Goal: Find specific page/section: Find specific page/section

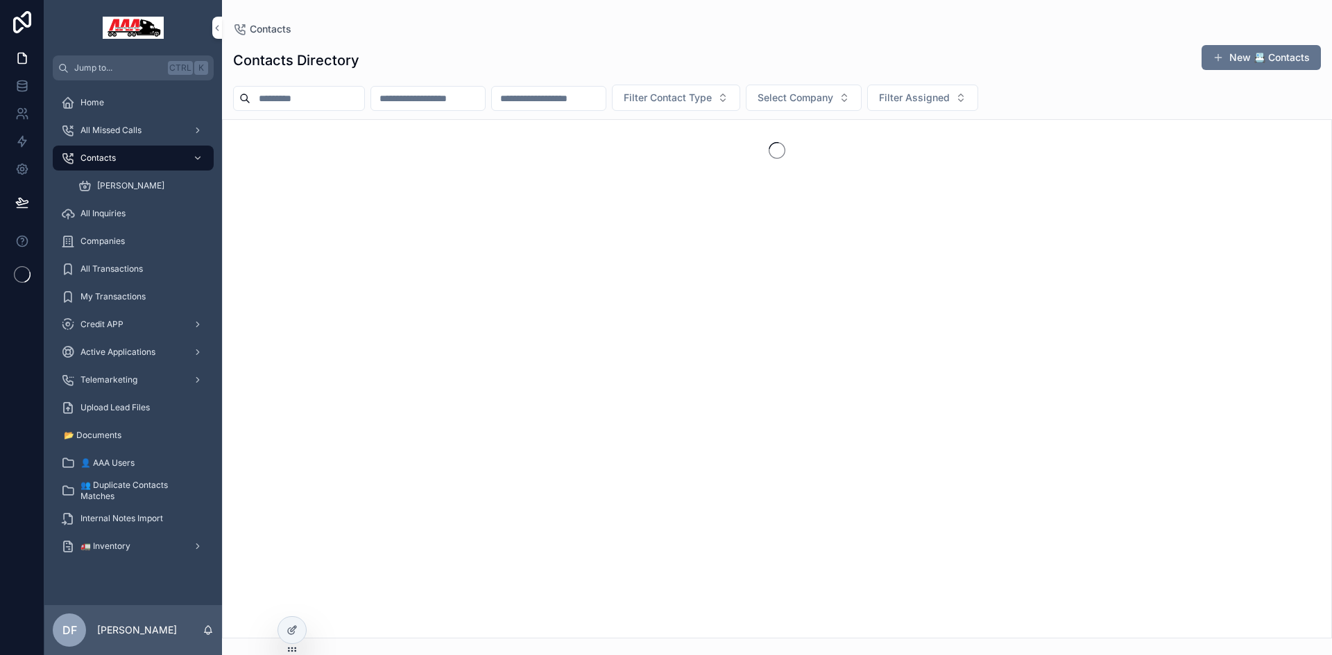
click at [122, 553] on div "🚛 Inventory" at bounding box center [133, 546] width 144 height 22
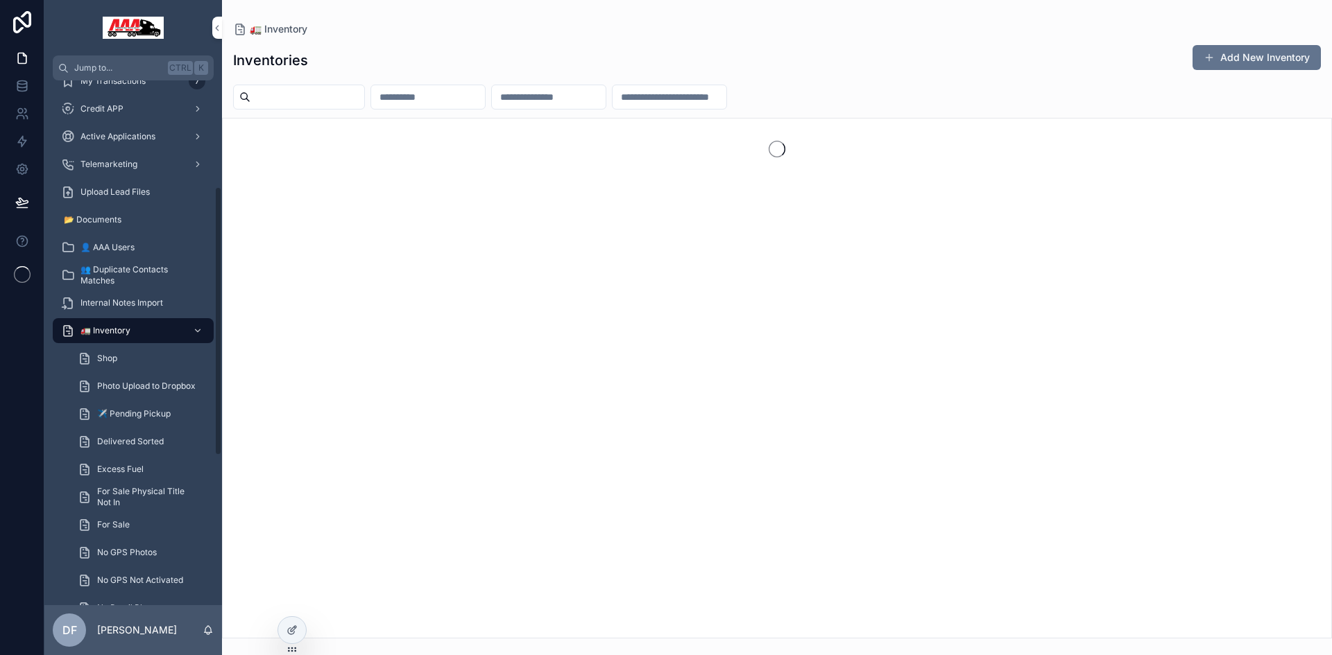
scroll to position [208, 0]
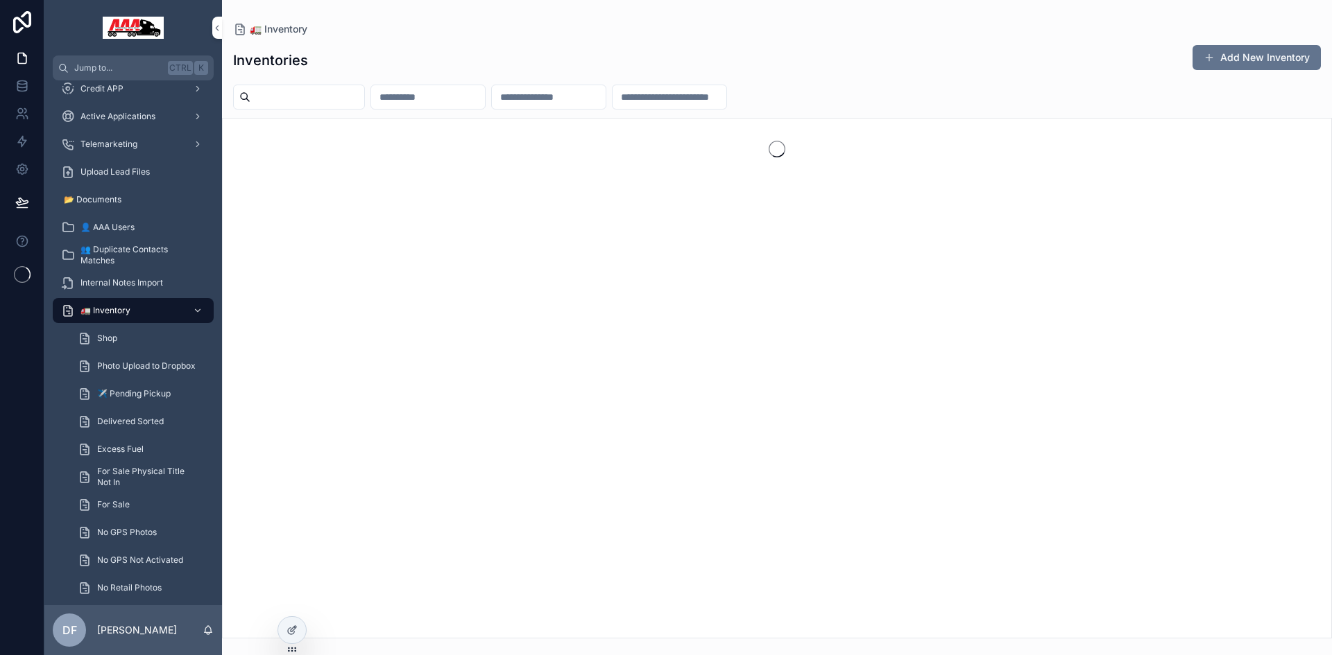
click at [118, 341] on div "Shop" at bounding box center [142, 338] width 128 height 22
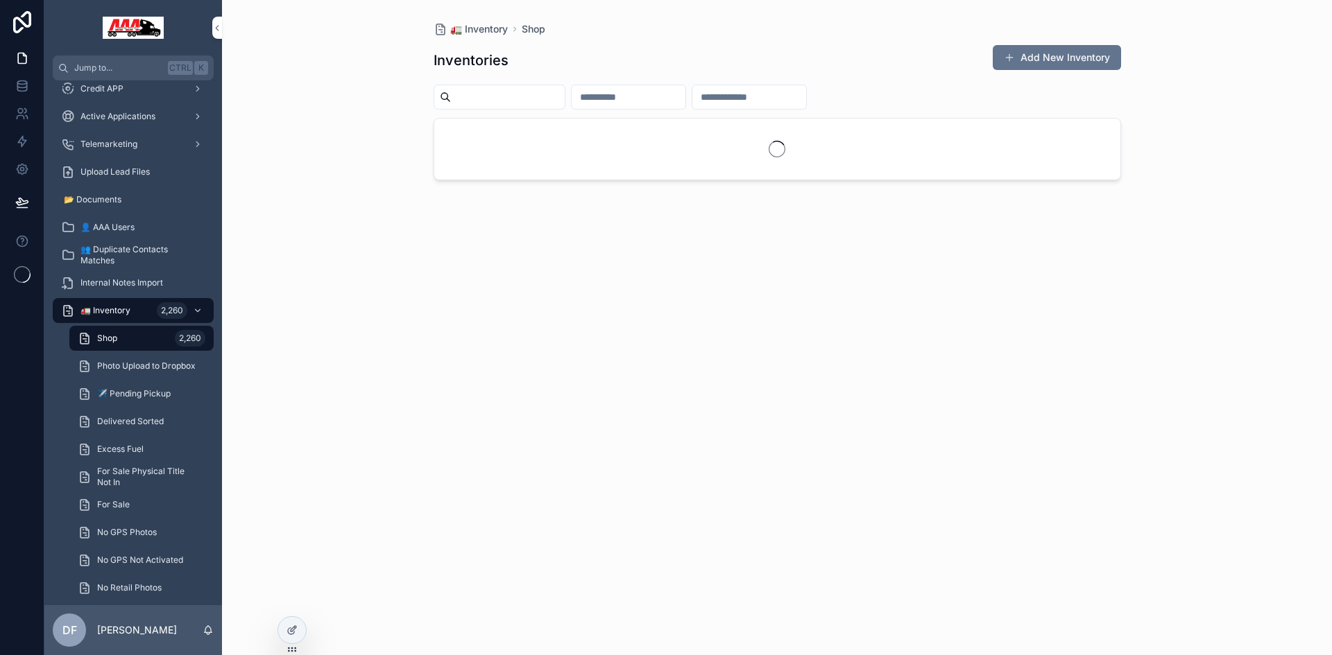
click at [538, 99] on input "scrollable content" at bounding box center [508, 96] width 114 height 19
type input "******"
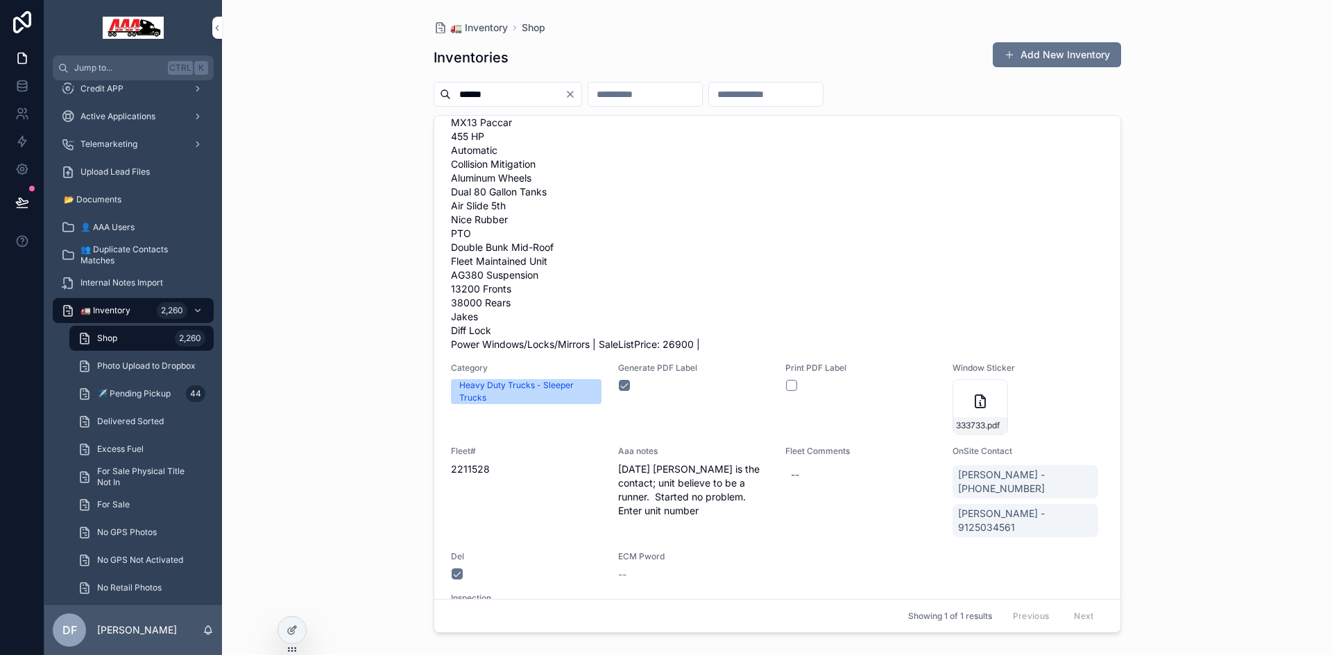
scroll to position [277, 0]
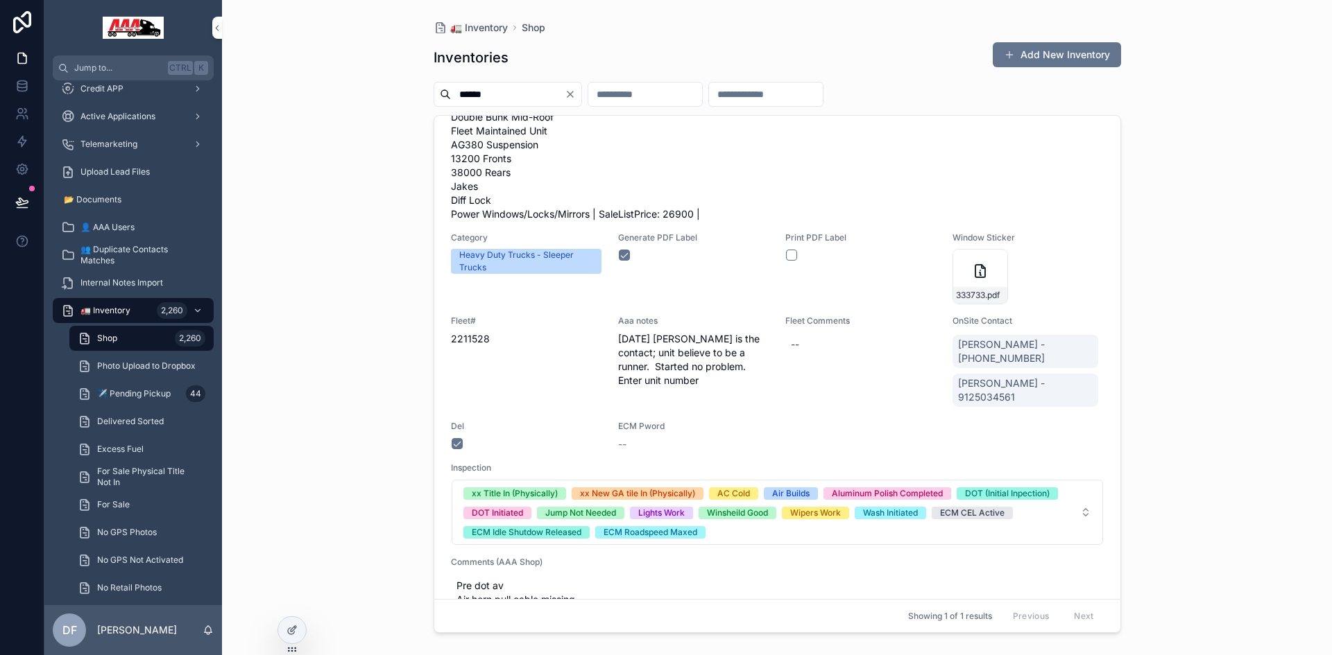
click at [786, 255] on button "scrollable content" at bounding box center [791, 255] width 11 height 11
